Goal: Transaction & Acquisition: Purchase product/service

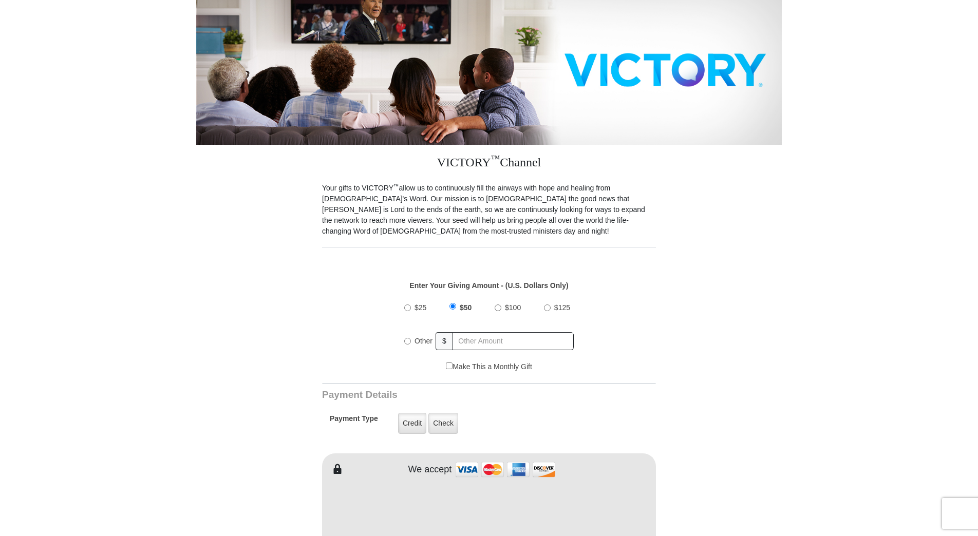
scroll to position [154, 0]
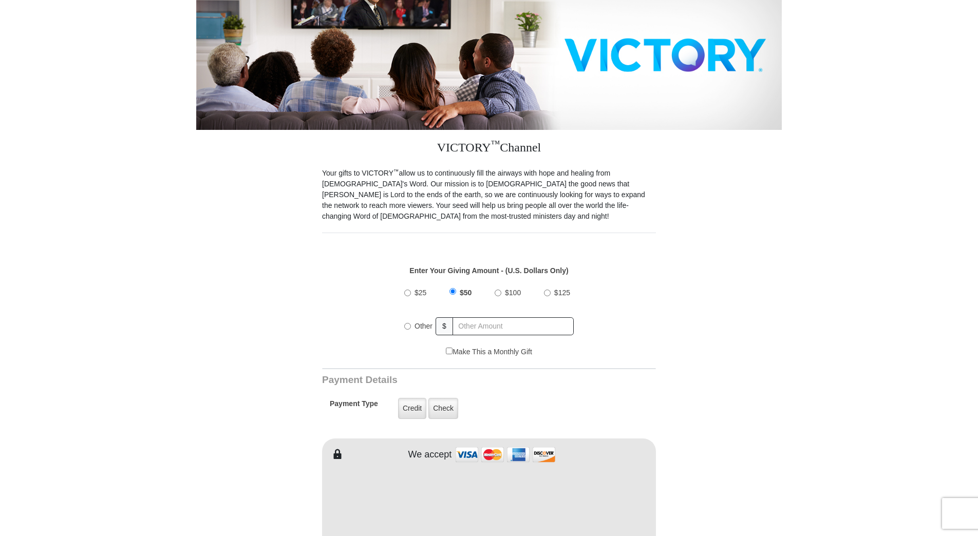
click at [407, 319] on div "Other" at bounding box center [420, 326] width 32 height 23
click at [407, 323] on input "Other" at bounding box center [407, 326] width 7 height 7
radio input "true"
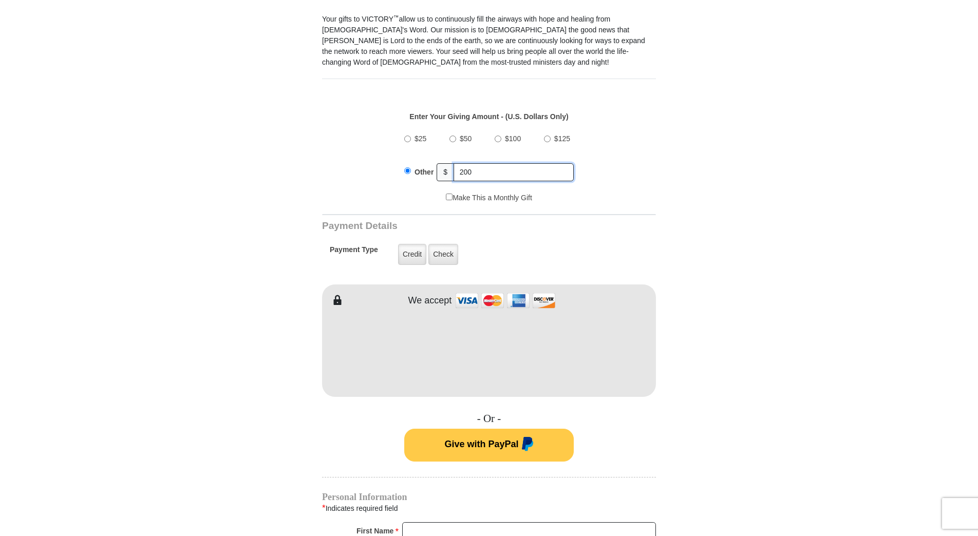
scroll to position [359, 0]
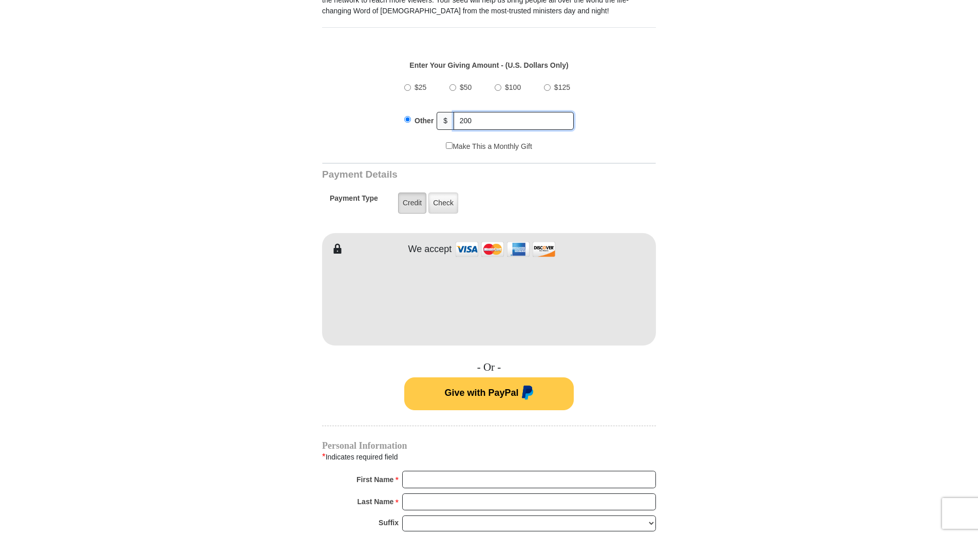
type input "200"
click at [407, 193] on label "Credit" at bounding box center [412, 203] width 28 height 21
click at [0, 0] on input "Credit" at bounding box center [0, 0] width 0 height 0
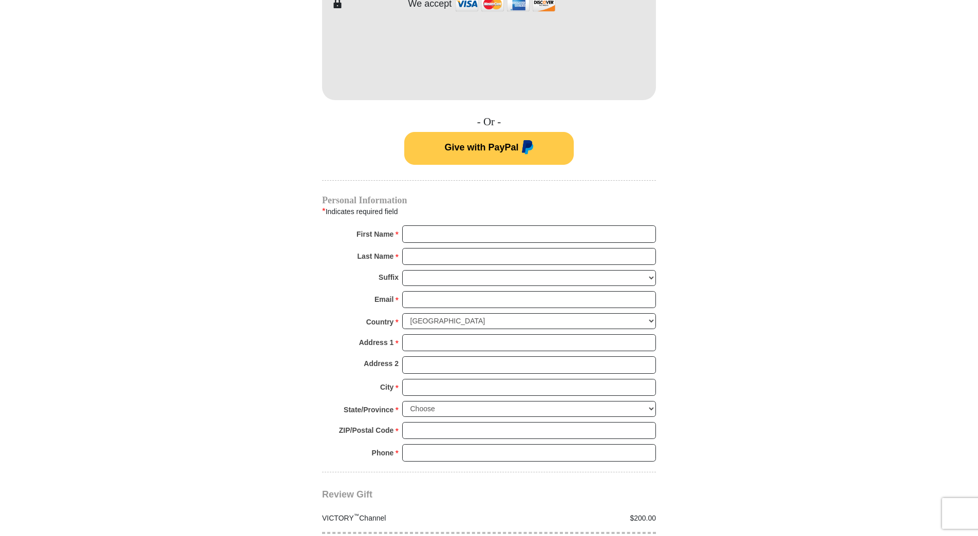
scroll to position [719, 0]
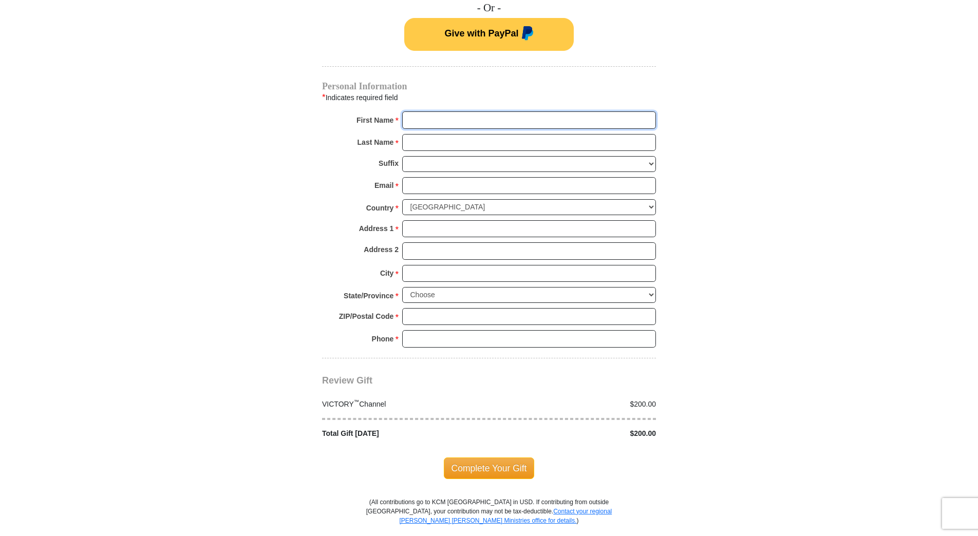
click at [435, 111] on input "First Name *" at bounding box center [529, 119] width 254 height 17
type input "Jeffrey"
type input "Blackburn"
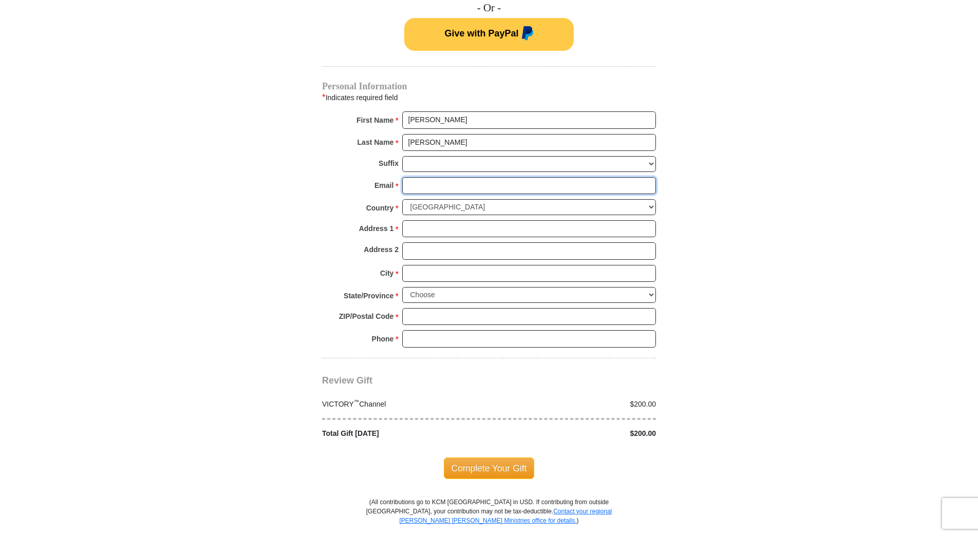
type input "jblackburn56@yahoo.com"
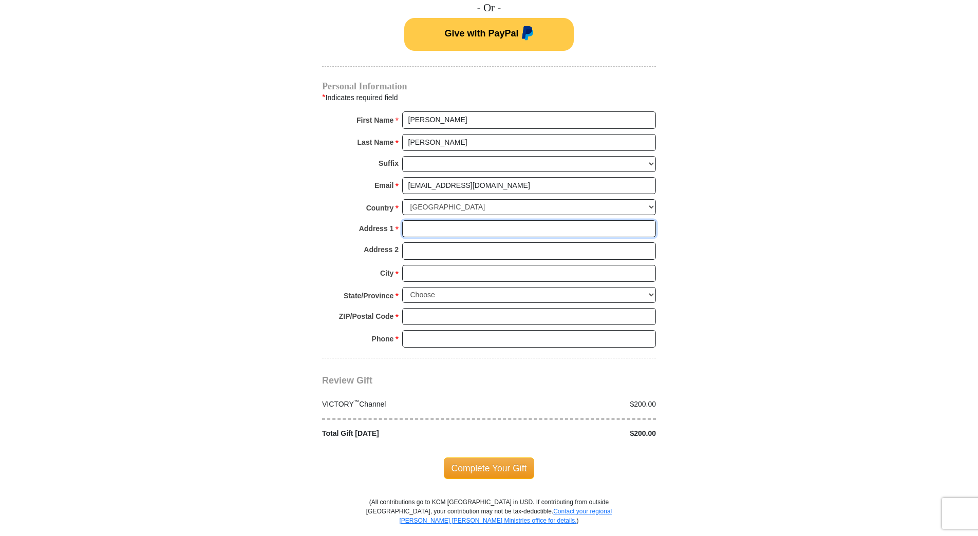
type input "207 W Van Buren"
type input "Philo"
type input "61864"
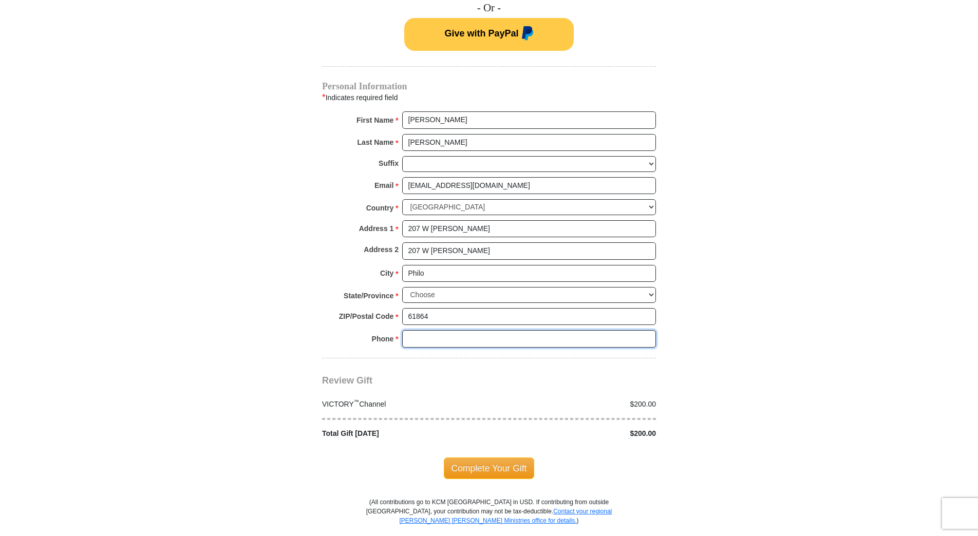
type input "(217) 202-5266"
click at [589, 156] on select "Jr Sr I II III IV V VI" at bounding box center [529, 164] width 254 height 16
select select "Sr"
click at [402, 156] on select "Jr Sr I II III IV V VI" at bounding box center [529, 164] width 254 height 16
click at [652, 287] on select "Choose Alabama Alaska American Samoa Arizona Arkansas Armed Forces Americas Arm…" at bounding box center [529, 295] width 254 height 16
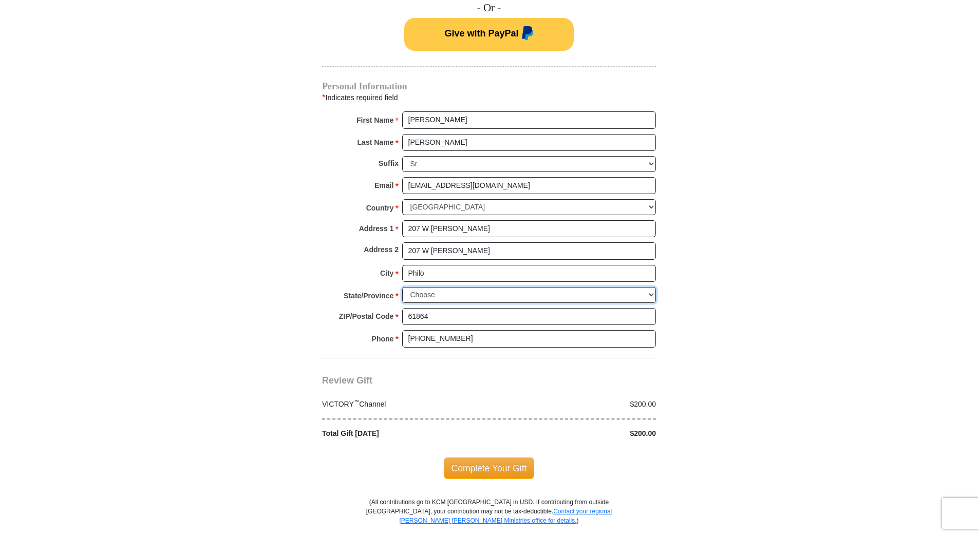
select select "IL"
click at [402, 287] on select "Choose Alabama Alaska American Samoa Arizona Arkansas Armed Forces Americas Arm…" at bounding box center [529, 295] width 254 height 16
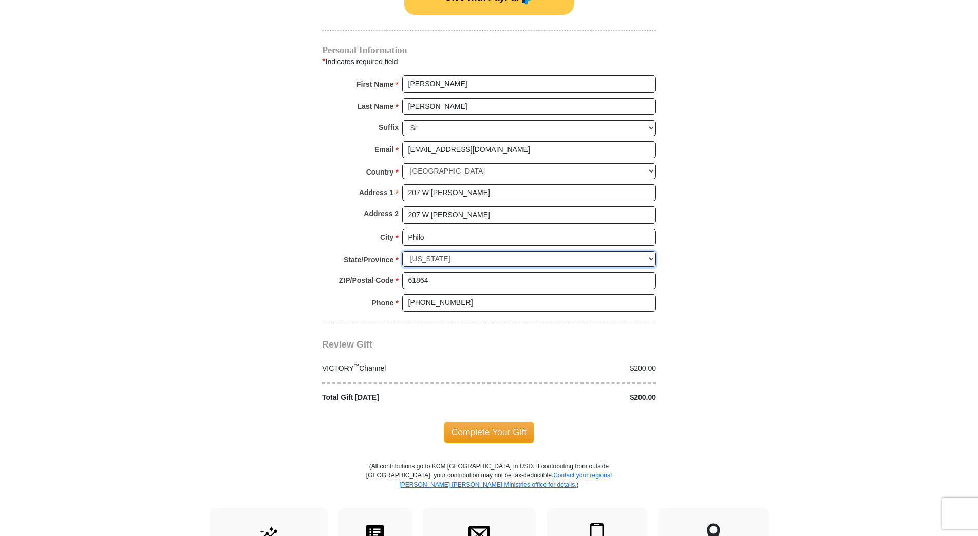
scroll to position [822, 0]
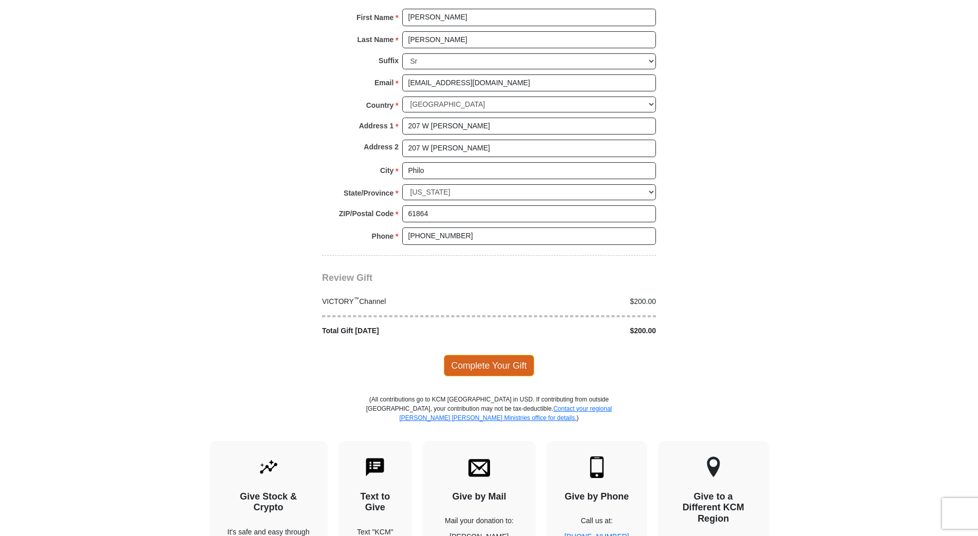
click at [470, 355] on span "Complete Your Gift" at bounding box center [489, 366] width 91 height 22
